Goal: Find specific page/section

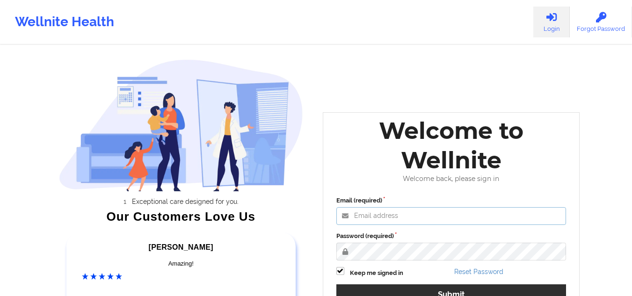
type input "[EMAIL_ADDRESS][DOMAIN_NAME]"
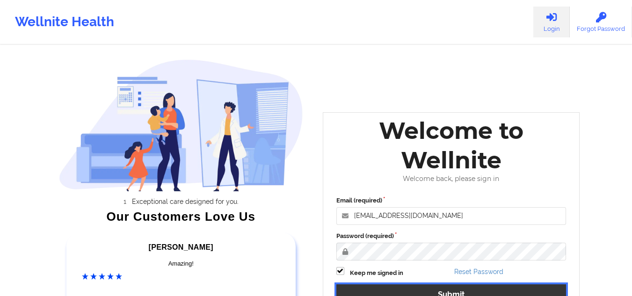
click at [467, 289] on button "Submit" at bounding box center [451, 294] width 230 height 20
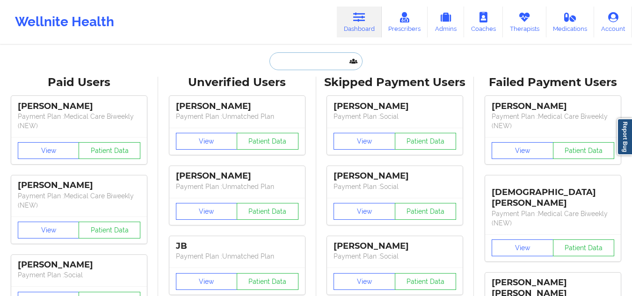
click at [306, 57] on input "text" at bounding box center [316, 61] width 93 height 18
paste input "[EMAIL_ADDRESS][DOMAIN_NAME]"
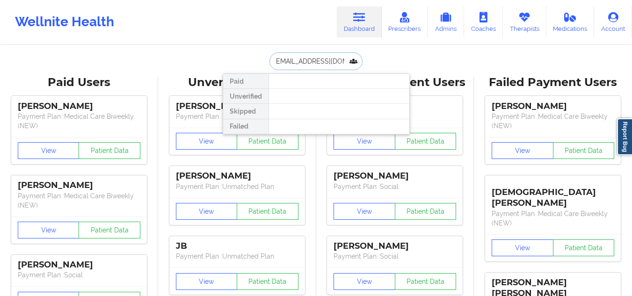
type input "[EMAIL_ADDRESS][DOMAIN_NAME]"
